Goal: Check status: Check status

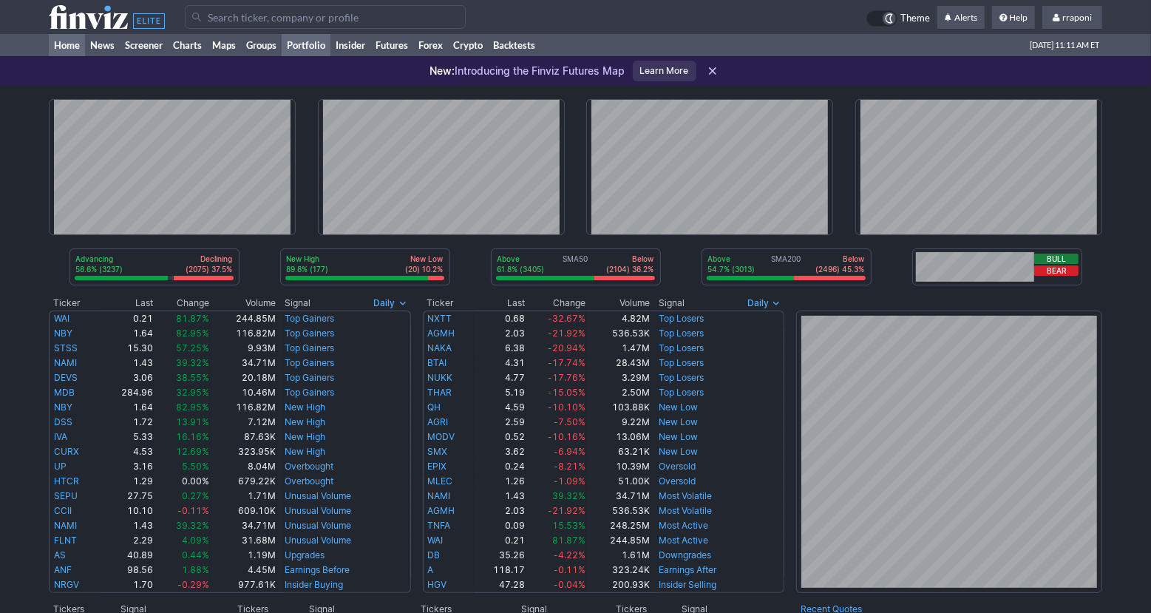
click at [320, 52] on link "Portfolio" at bounding box center [306, 45] width 49 height 22
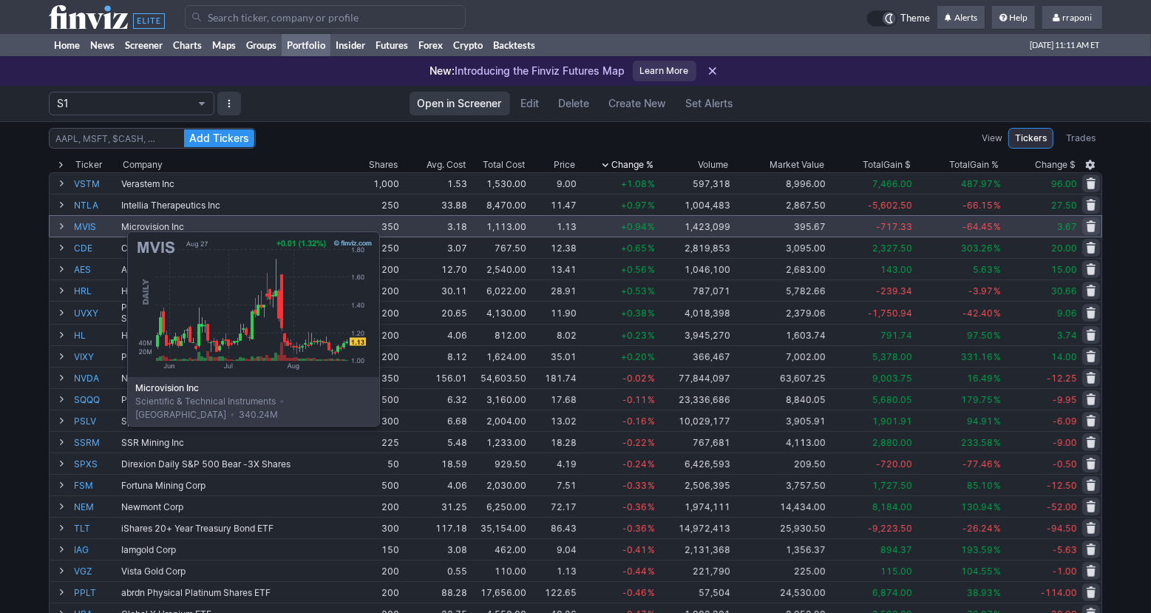
click at [90, 224] on link "MVIS" at bounding box center [96, 226] width 44 height 21
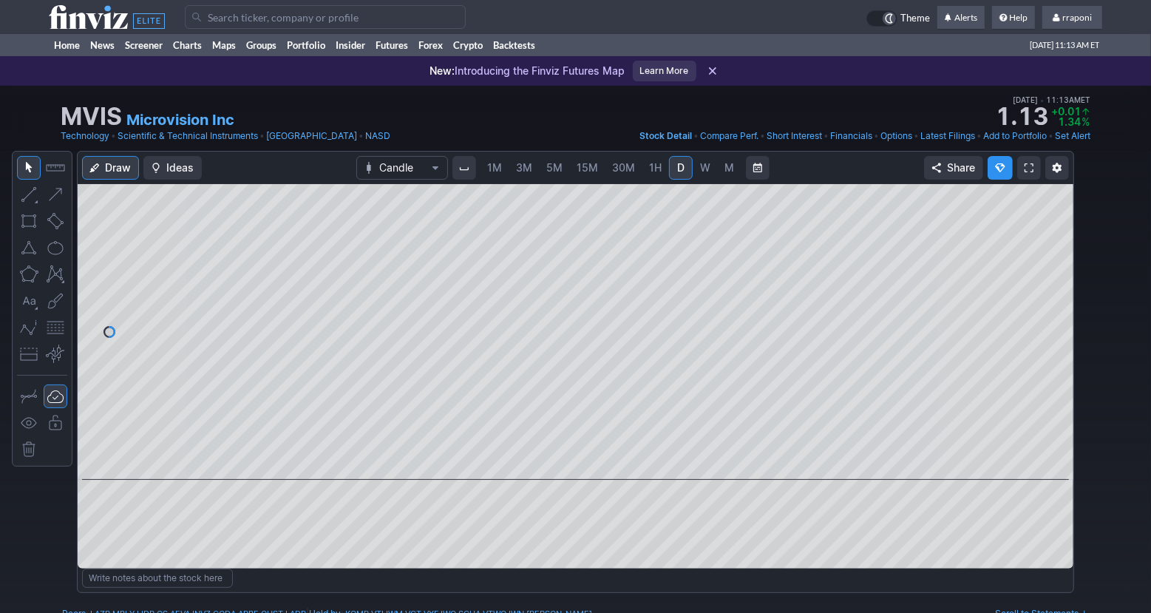
click at [706, 173] on span "W" at bounding box center [705, 167] width 10 height 13
click at [728, 173] on span "M" at bounding box center [730, 167] width 10 height 13
click at [313, 47] on link "Portfolio" at bounding box center [306, 45] width 49 height 22
